Goal: Find specific page/section: Find specific page/section

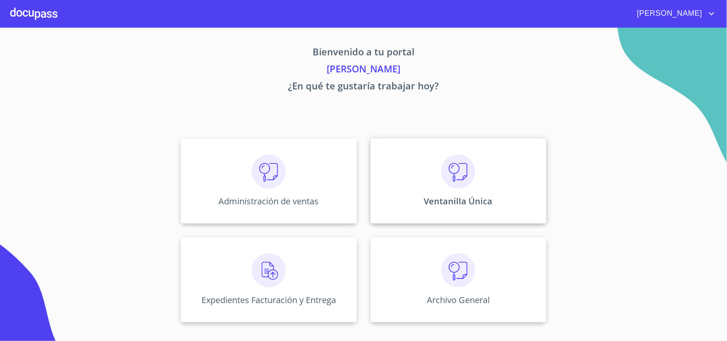
click at [460, 194] on div "Ventanilla Única" at bounding box center [459, 180] width 176 height 85
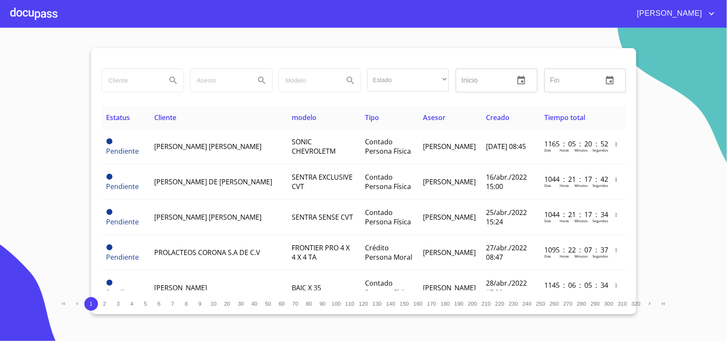
click at [107, 86] on input "search" at bounding box center [131, 80] width 58 height 23
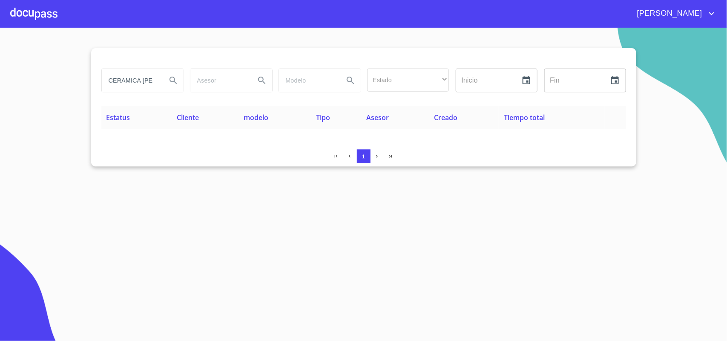
drag, startPoint x: 160, startPoint y: 80, endPoint x: 71, endPoint y: 77, distance: 89.1
click at [71, 77] on section "CERAMICA [PERSON_NAME] Estado ​ ​ Inicio ​ Fin ​ Estatus Cliente modelo Tipo As…" at bounding box center [363, 185] width 727 height 314
click at [142, 82] on input "CERAMICA [PERSON_NAME]" at bounding box center [131, 80] width 58 height 23
drag, startPoint x: 146, startPoint y: 81, endPoint x: 5, endPoint y: 61, distance: 142.9
click at [5, 61] on section "CERAMICA [PERSON_NAME] Estado ​ ​ Inicio ​ Fin ​ Estatus Cliente modelo Tipo As…" at bounding box center [363, 185] width 727 height 314
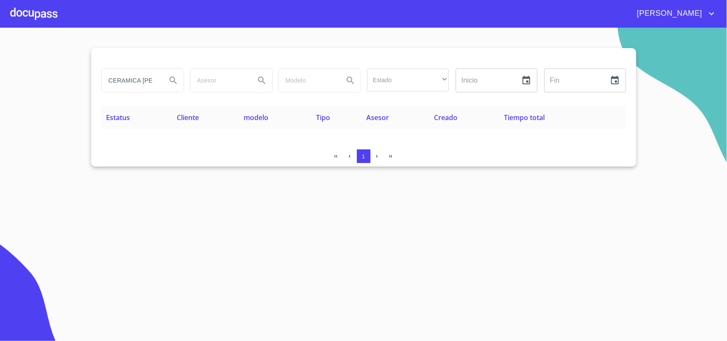
type input "ADILLA"
drag, startPoint x: 137, startPoint y: 81, endPoint x: 0, endPoint y: 60, distance: 138.4
click at [0, 66] on section "ADILLA Estado ​ ​ Inicio ​ Fin ​ Estatus Cliente modelo Tipo Asesor Creado Tiem…" at bounding box center [363, 185] width 727 height 314
click at [129, 77] on input "LOYGA" at bounding box center [131, 80] width 58 height 23
drag, startPoint x: 140, startPoint y: 79, endPoint x: 0, endPoint y: 68, distance: 140.2
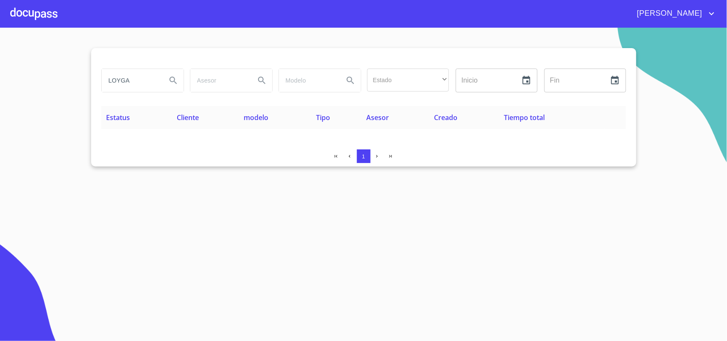
click at [0, 68] on section "LOYGA Estado ​ ​ Inicio ​ Fin ​ Estatus Cliente modelo Tipo Asesor Creado Tiemp…" at bounding box center [363, 185] width 727 height 314
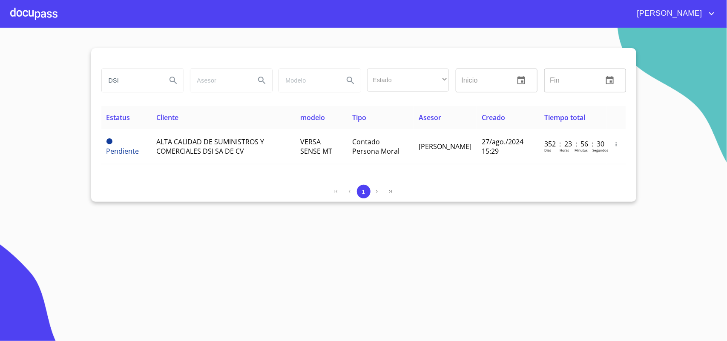
click at [8, 75] on section "DSI Estado ​ ​ Inicio ​ Fin ​ Estatus Cliente modelo Tipo Asesor Creado Tiempo …" at bounding box center [363, 185] width 727 height 314
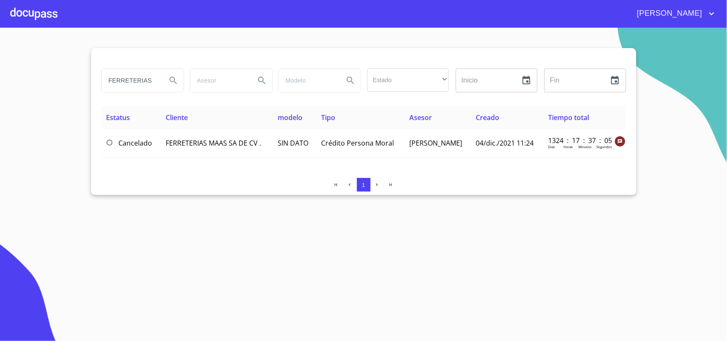
drag, startPoint x: 153, startPoint y: 81, endPoint x: 64, endPoint y: 70, distance: 88.9
click at [64, 70] on section "FERRETERIAS Estado ​ ​ Inicio ​ Fin ​ Estatus Cliente modelo Tipo Asesor Creado…" at bounding box center [363, 185] width 727 height 314
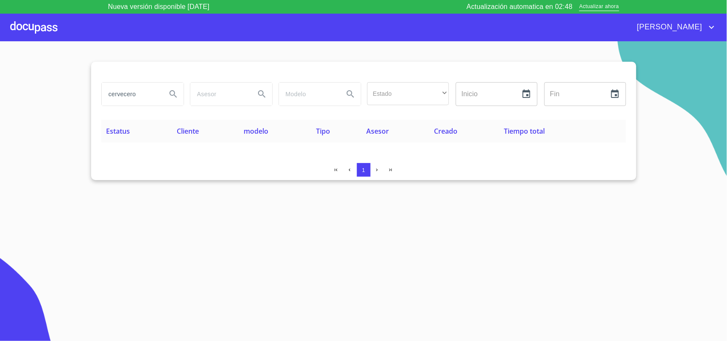
drag, startPoint x: 136, startPoint y: 94, endPoint x: 28, endPoint y: 83, distance: 108.8
click at [28, 83] on section "cervecero Estado ​ ​ Inicio ​ Fin ​ Estatus Cliente modelo Tipo Asesor Creado T…" at bounding box center [363, 198] width 727 height 314
type input "dimas"
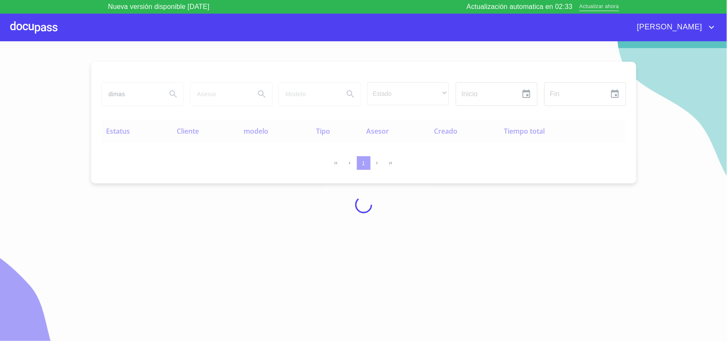
click at [604, 3] on span "Actualizar ahora" at bounding box center [600, 7] width 40 height 9
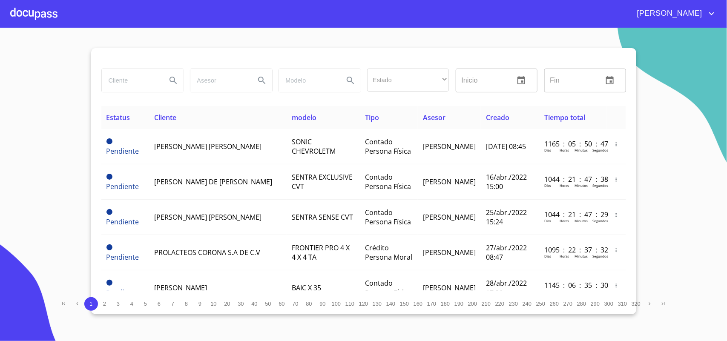
click at [125, 79] on input "search" at bounding box center [131, 80] width 58 height 23
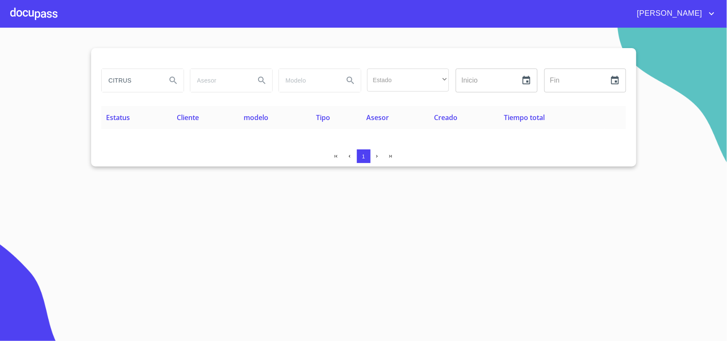
drag, startPoint x: 147, startPoint y: 81, endPoint x: 0, endPoint y: 46, distance: 151.3
click at [0, 46] on section "CITRUS Estado ​ ​ Inicio ​ Fin ​ Estatus Cliente modelo Tipo Asesor Creado Tiem…" at bounding box center [363, 185] width 727 height 314
drag, startPoint x: 150, startPoint y: 80, endPoint x: 0, endPoint y: 58, distance: 151.9
click at [0, 62] on section "VIVIENDAS Estado ​ ​ Inicio ​ Fin ​ Estatus Cliente modelo Tipo Asesor Creado T…" at bounding box center [363, 185] width 727 height 314
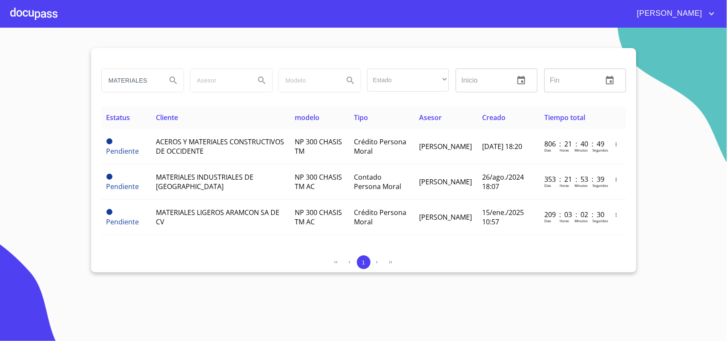
drag, startPoint x: 154, startPoint y: 81, endPoint x: 0, endPoint y: 61, distance: 155.2
click at [0, 61] on section "MATERIALES Estado ​ ​ Inicio ​ Fin ​ Estatus Cliente modelo Tipo Asesor Creado …" at bounding box center [363, 185] width 727 height 314
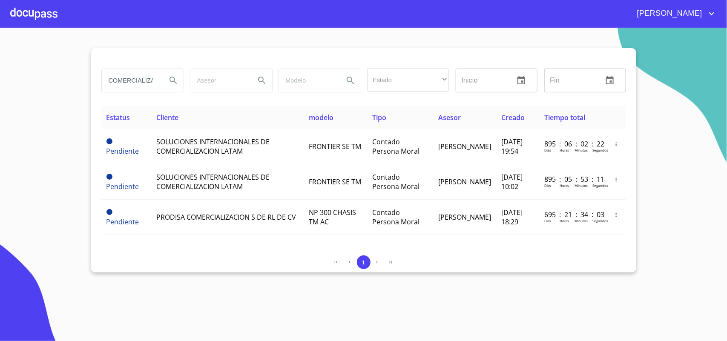
drag, startPoint x: 151, startPoint y: 81, endPoint x: 0, endPoint y: 71, distance: 151.6
click at [0, 71] on section "COMERCIALIZACION Estado ​ ​ Inicio ​ Fin ​ Estatus Cliente modelo Tipo Asesor C…" at bounding box center [363, 185] width 727 height 314
type input "A"
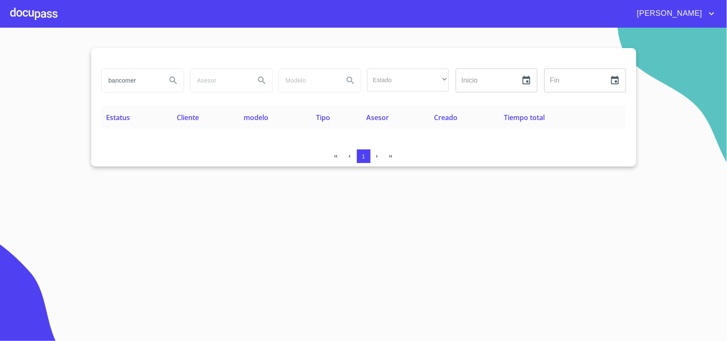
drag, startPoint x: 146, startPoint y: 83, endPoint x: 0, endPoint y: 47, distance: 150.2
click at [0, 47] on section "bancomer Estado ​ ​ Inicio ​ Fin ​ Estatus Cliente modelo Tipo Asesor Creado Ti…" at bounding box center [363, 185] width 727 height 314
drag, startPoint x: 141, startPoint y: 81, endPoint x: 0, endPoint y: 54, distance: 143.7
click at [0, 54] on section "tortillerias Estado ​ ​ Inicio ​ Fin ​ Estatus Cliente modelo Tipo Asesor Cread…" at bounding box center [363, 185] width 727 height 314
drag, startPoint x: 145, startPoint y: 81, endPoint x: 0, endPoint y: 47, distance: 149.3
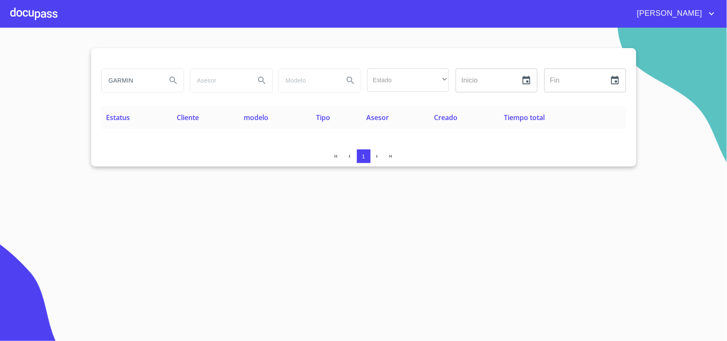
click at [0, 49] on section "GARMIN Estado ​ ​ Inicio ​ Fin ​ Estatus Cliente modelo Tipo Asesor Creado Tiem…" at bounding box center [363, 185] width 727 height 314
type input "mecanos"
